Goal: Check status: Check status

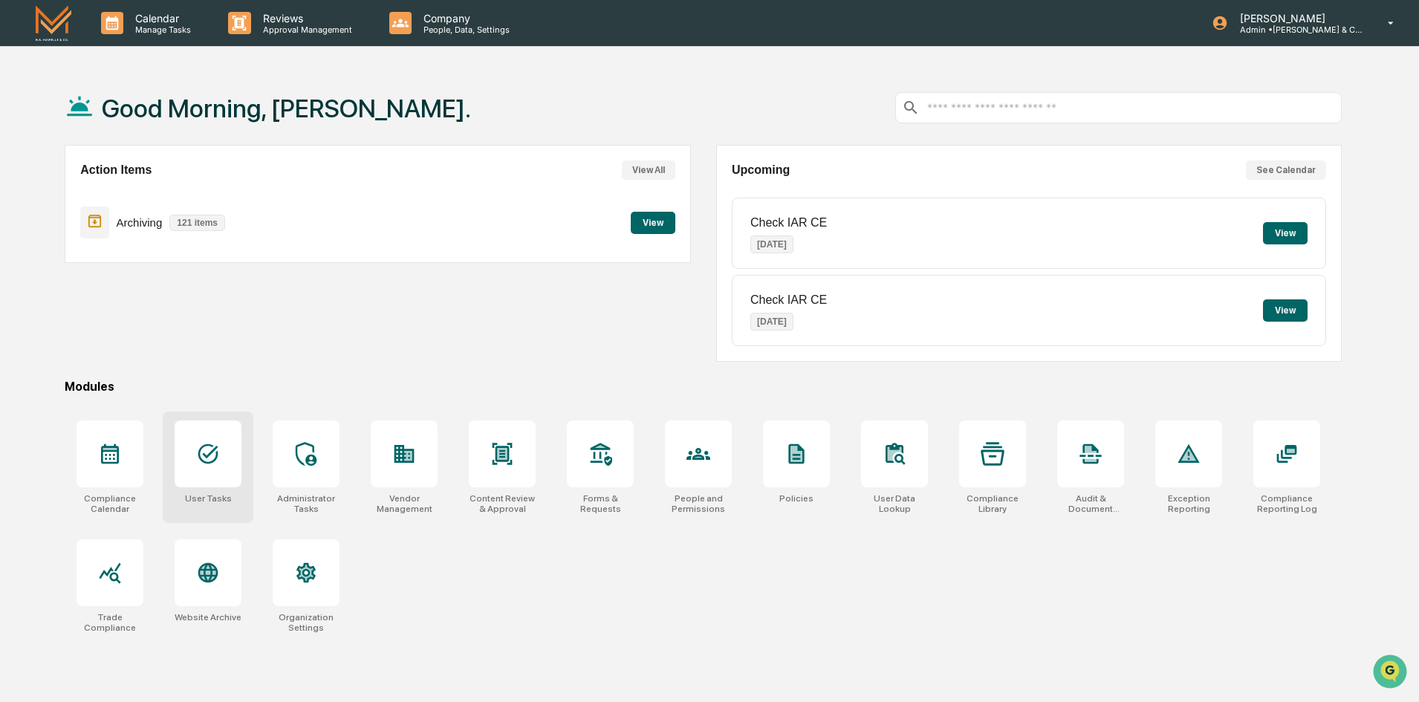
click at [209, 456] on icon at bounding box center [208, 454] width 20 height 20
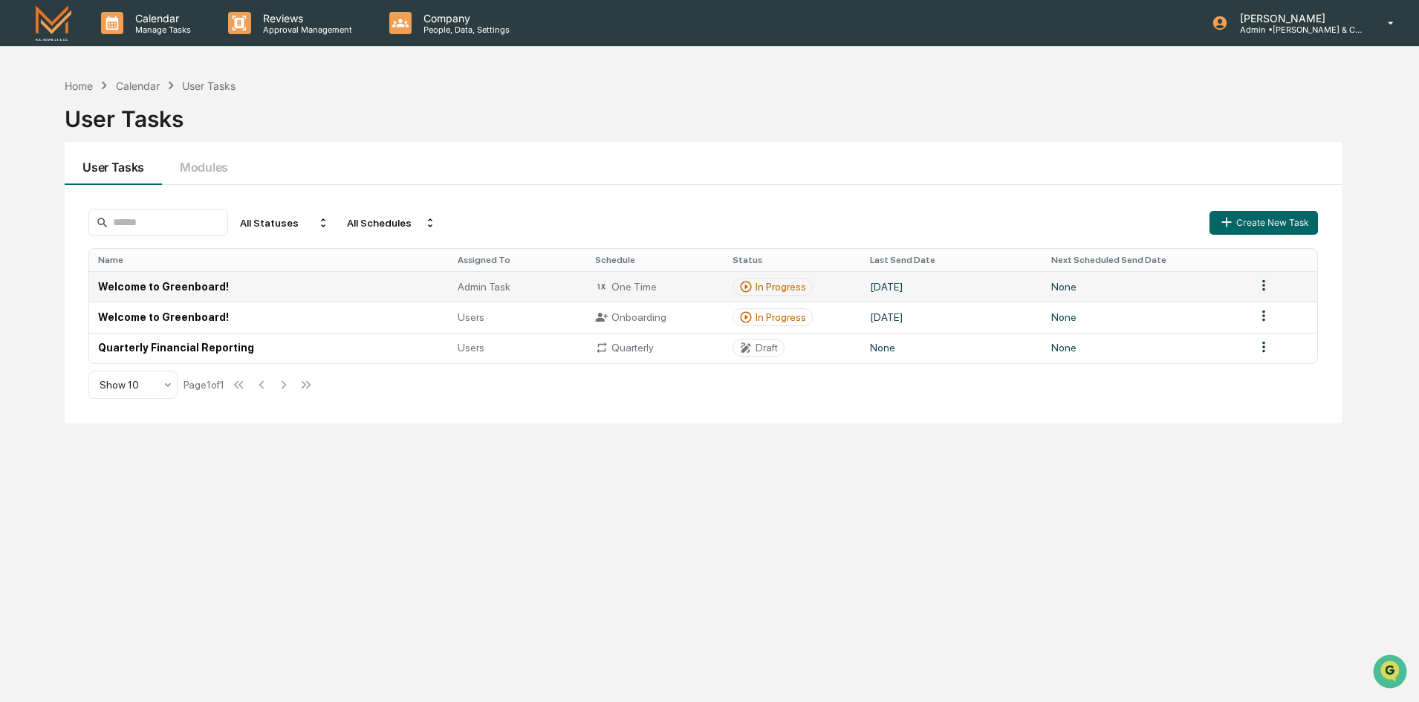
click at [170, 288] on td "Welcome to Greenboard!" at bounding box center [268, 286] width 359 height 30
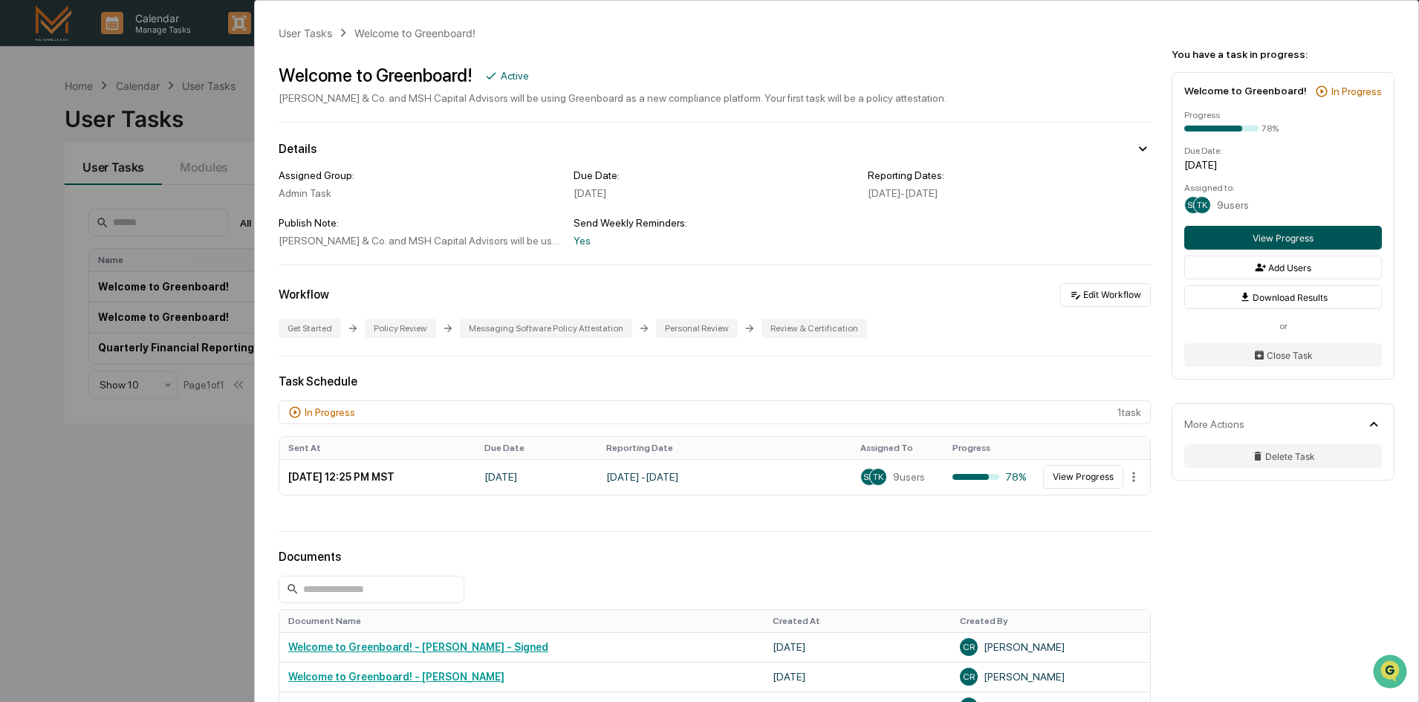
click at [1274, 239] on button "View Progress" at bounding box center [1283, 238] width 198 height 24
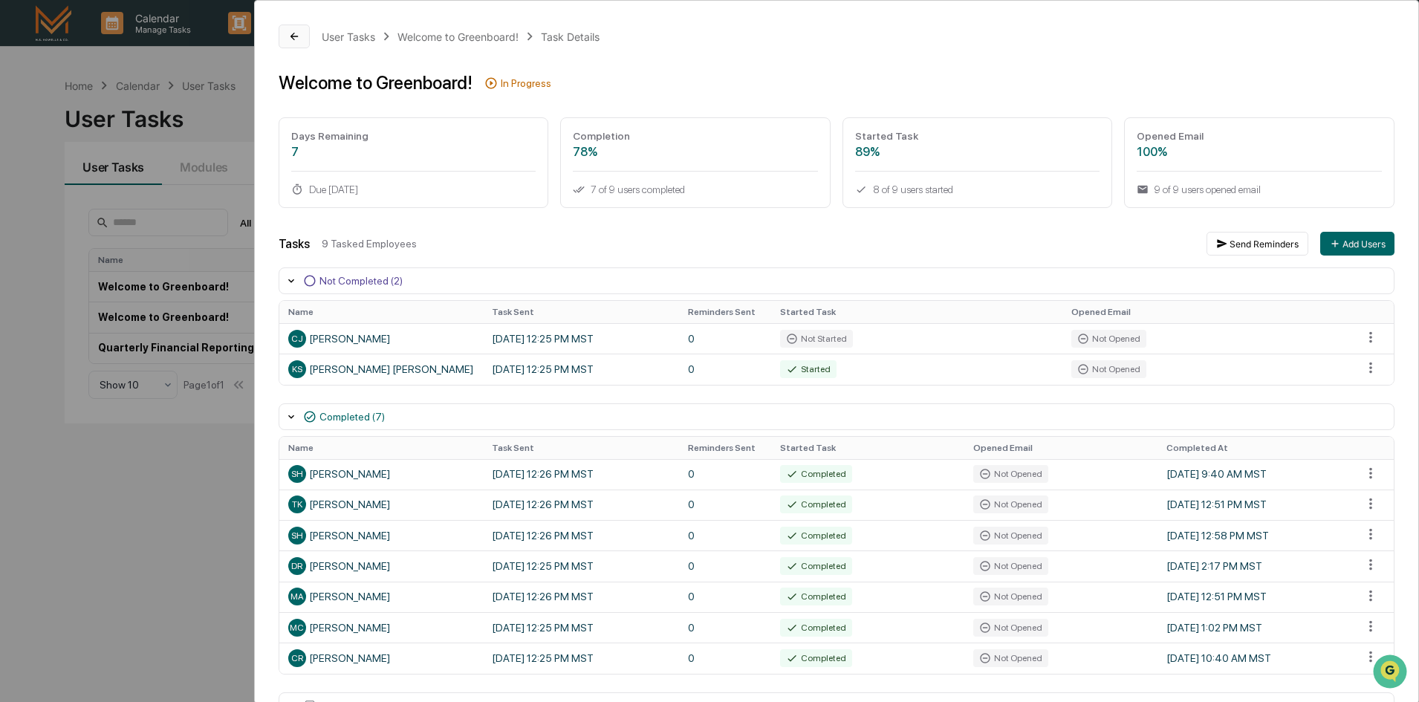
click at [288, 36] on icon at bounding box center [294, 36] width 12 height 12
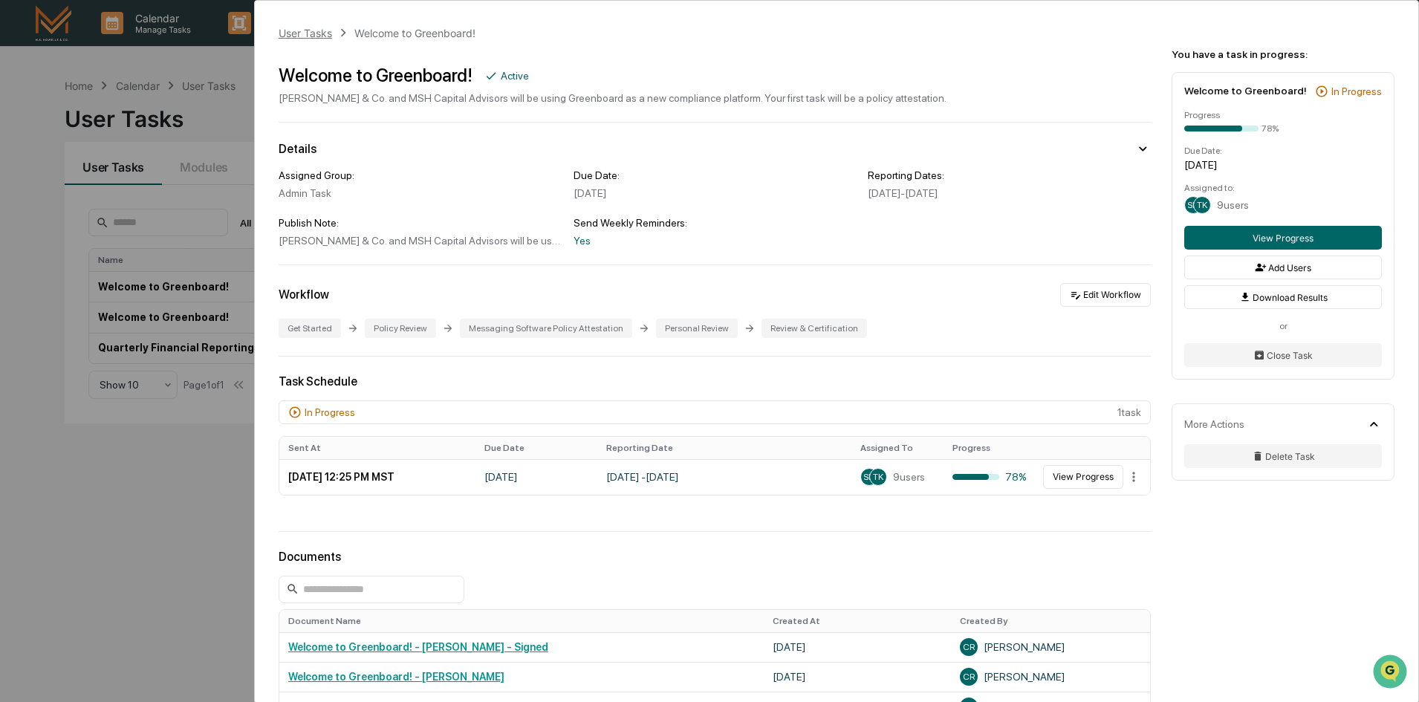
click at [293, 32] on div "User Tasks" at bounding box center [305, 33] width 53 height 13
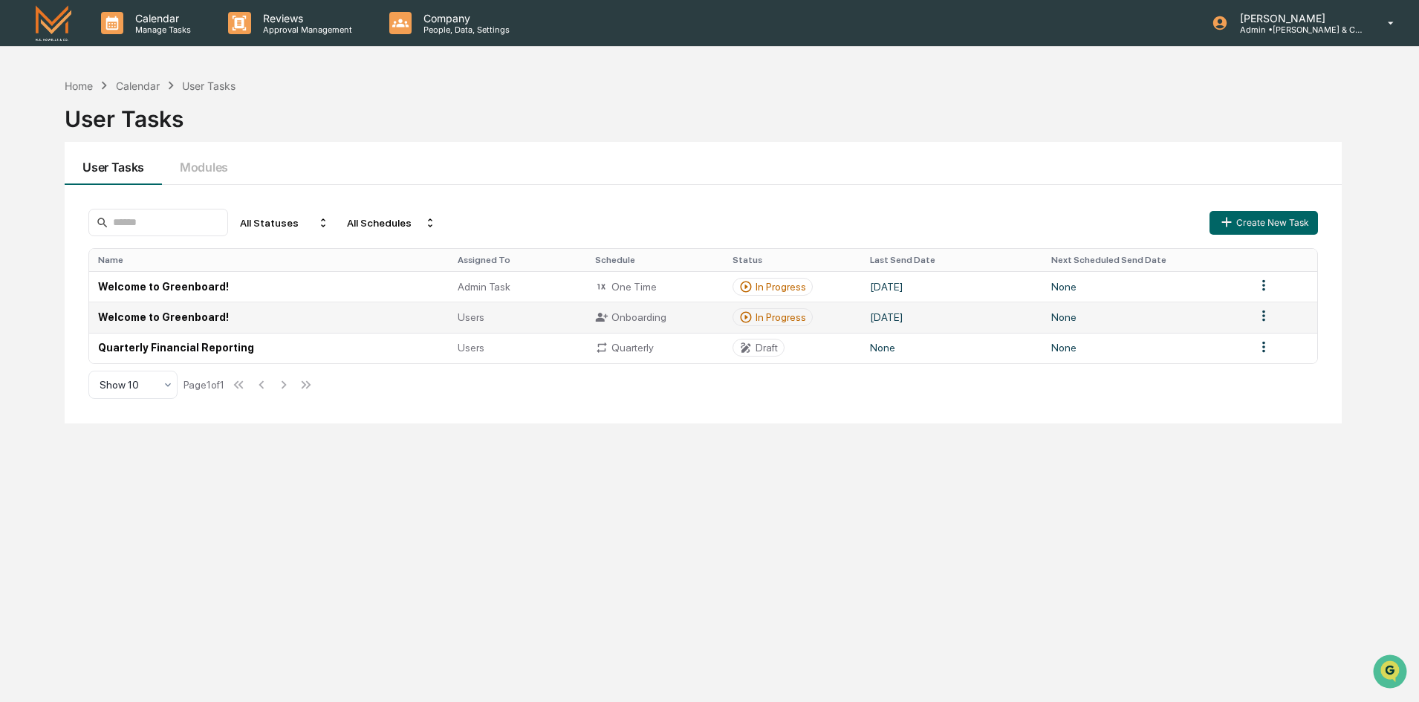
click at [210, 326] on td "Welcome to Greenboard!" at bounding box center [268, 317] width 359 height 30
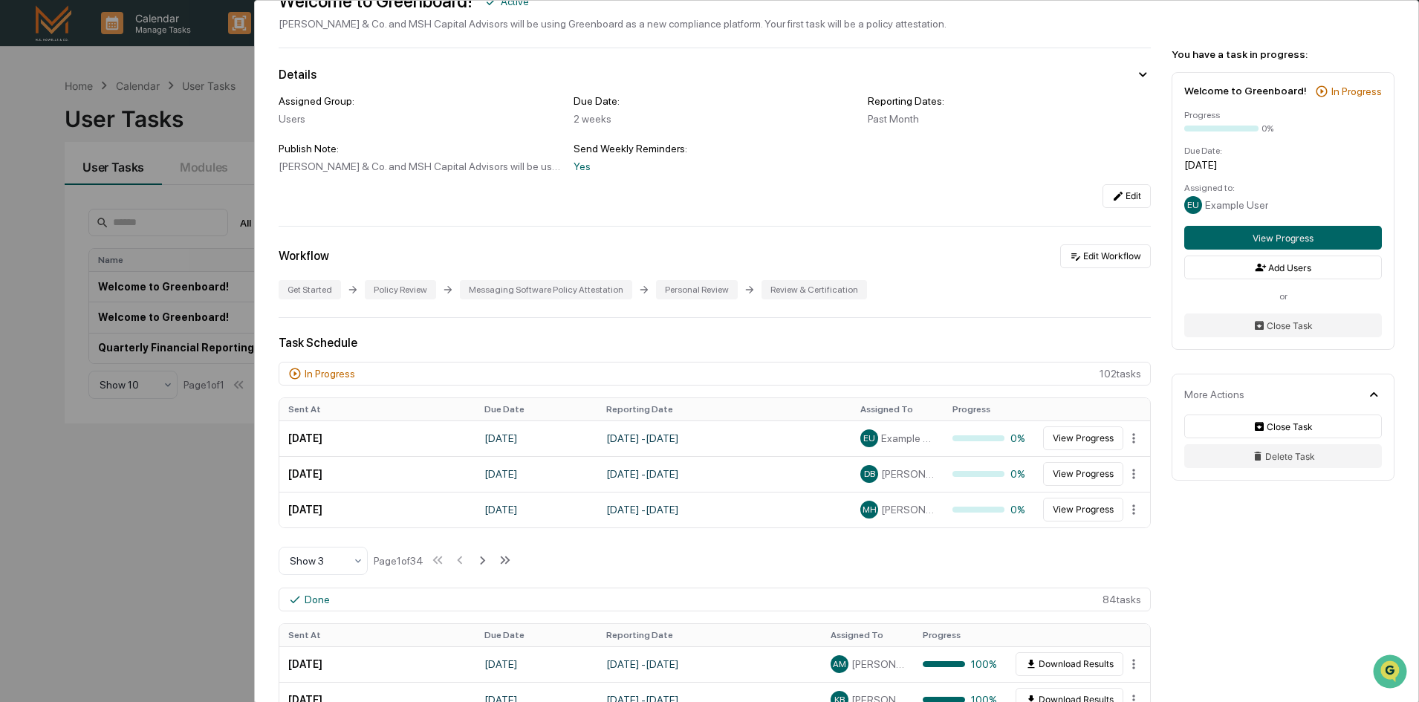
scroll to position [149, 0]
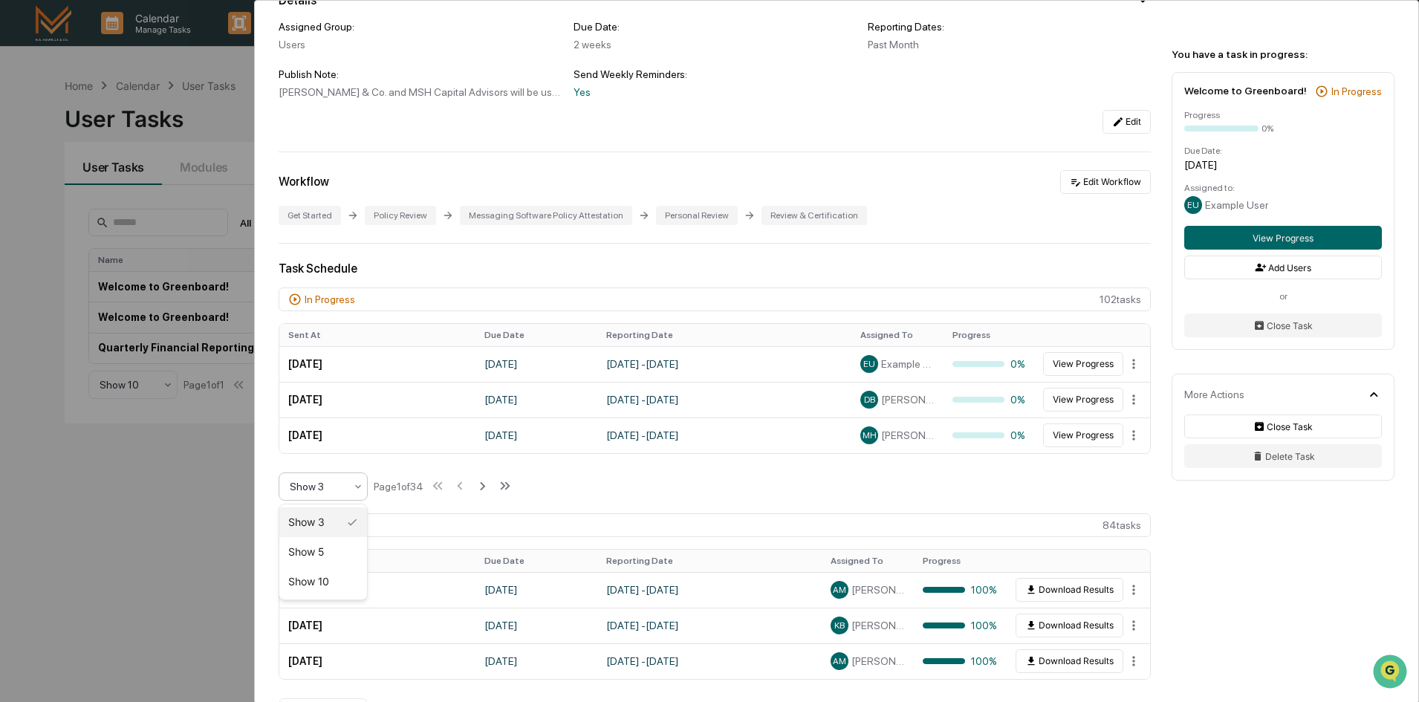
click at [349, 486] on div "Show 3" at bounding box center [317, 486] width 70 height 21
click at [340, 581] on div "Show 10" at bounding box center [323, 582] width 88 height 30
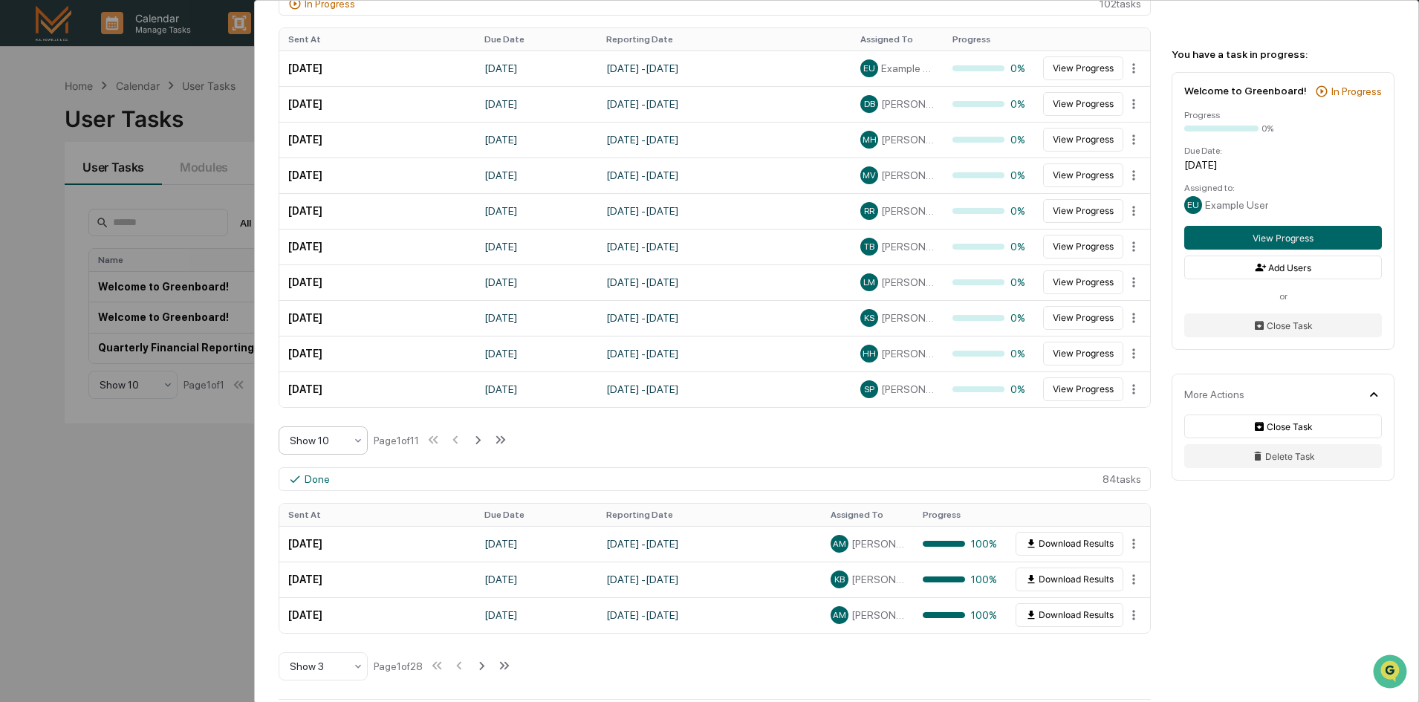
scroll to position [446, 0]
click at [354, 664] on icon at bounding box center [358, 665] width 12 height 12
click at [322, 630] on div "Show 10" at bounding box center [323, 626] width 88 height 30
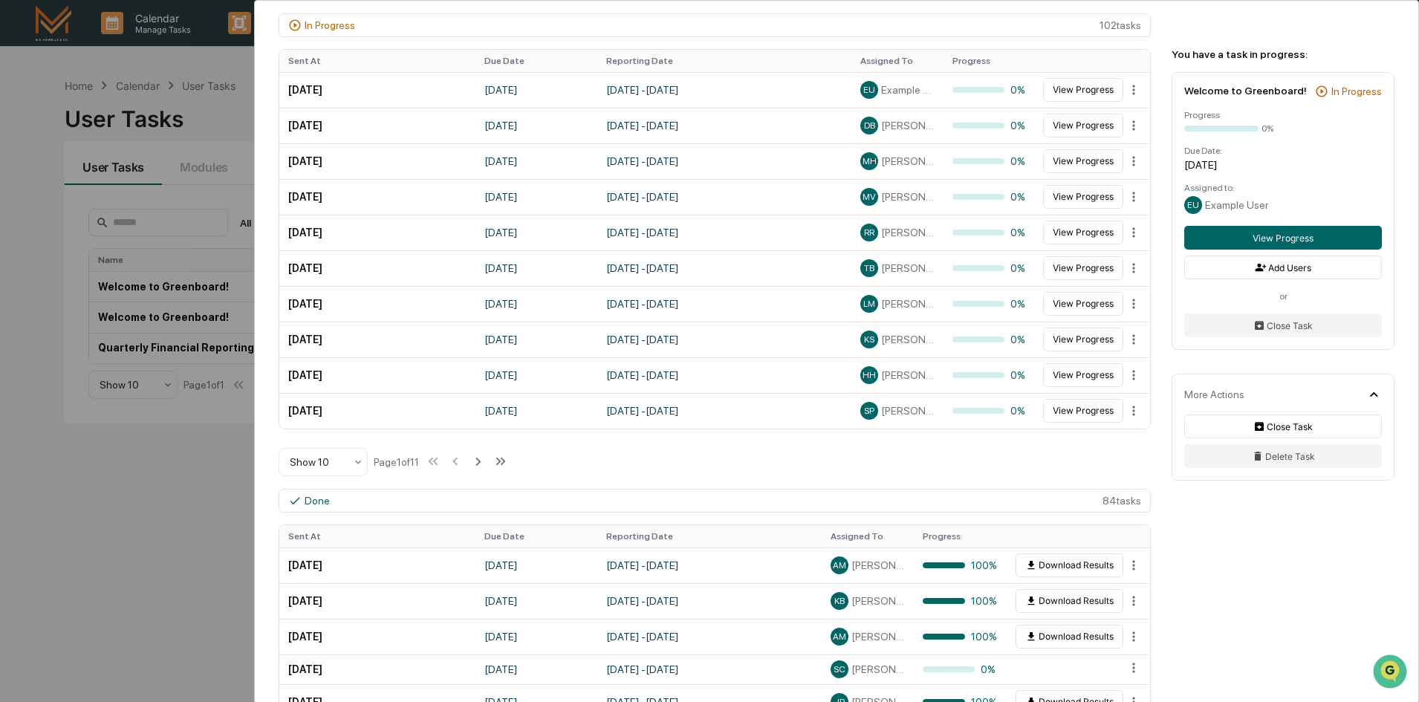
scroll to position [371, 0]
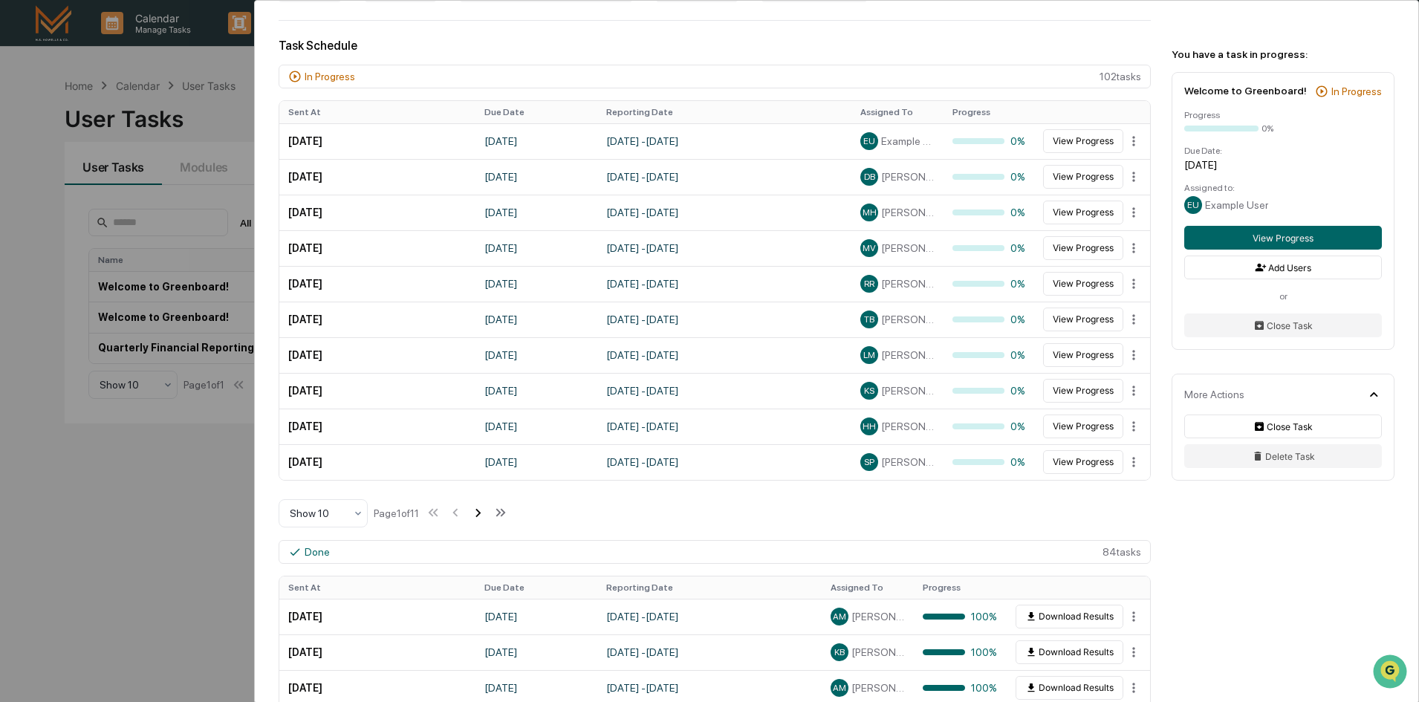
click at [484, 516] on icon at bounding box center [478, 512] width 16 height 16
click at [482, 516] on icon at bounding box center [479, 513] width 5 height 8
